Goal: Information Seeking & Learning: Learn about a topic

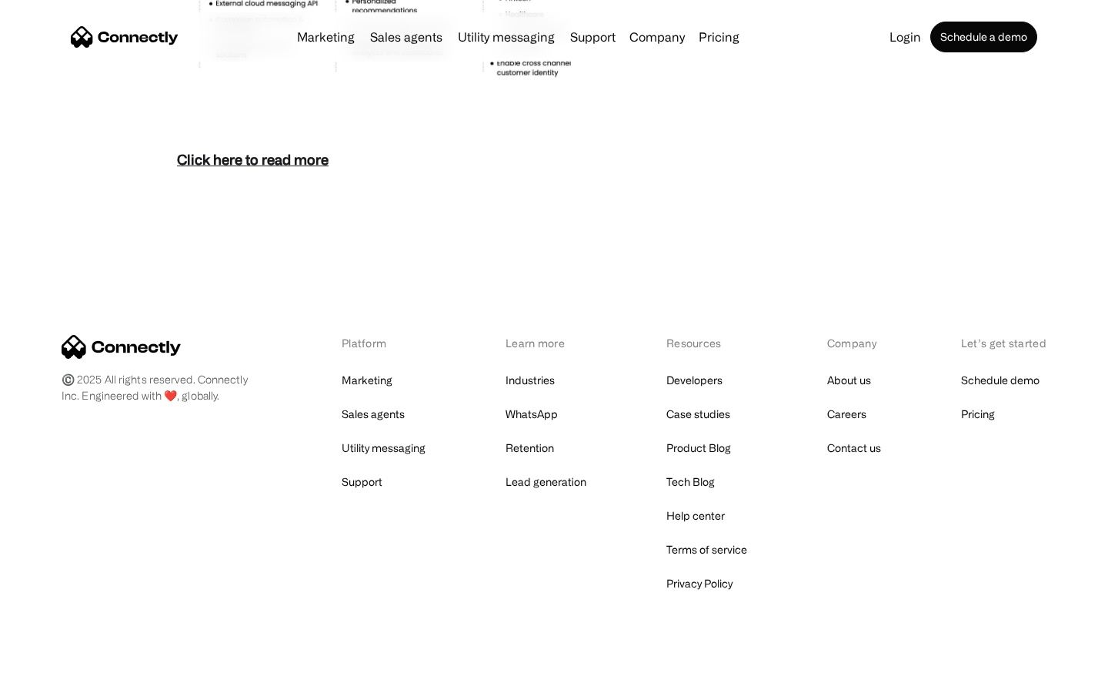
scroll to position [6672, 0]
